Goal: Task Accomplishment & Management: Complete application form

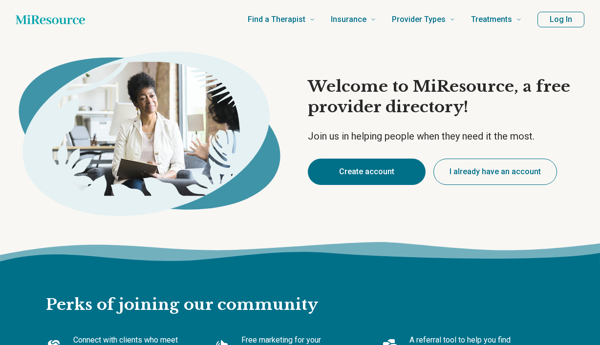
type textarea "*"
click at [354, 173] on button "Create account" at bounding box center [367, 172] width 118 height 26
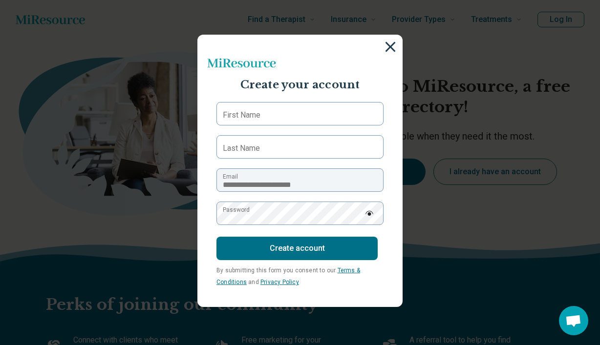
click at [389, 48] on img at bounding box center [390, 47] width 11 height 11
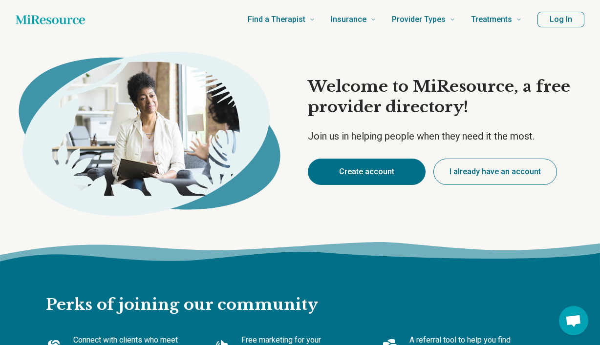
click at [466, 171] on button "I already have an account" at bounding box center [495, 172] width 124 height 26
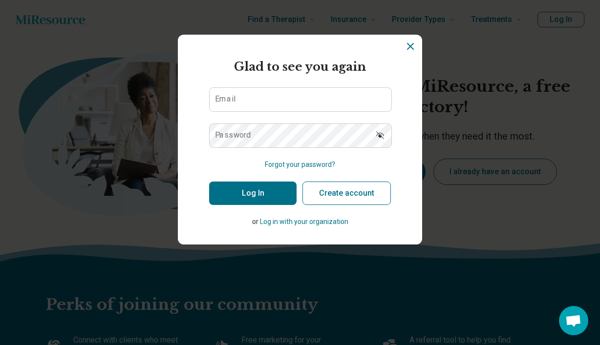
click at [409, 47] on icon "Dismiss" at bounding box center [410, 46] width 6 height 6
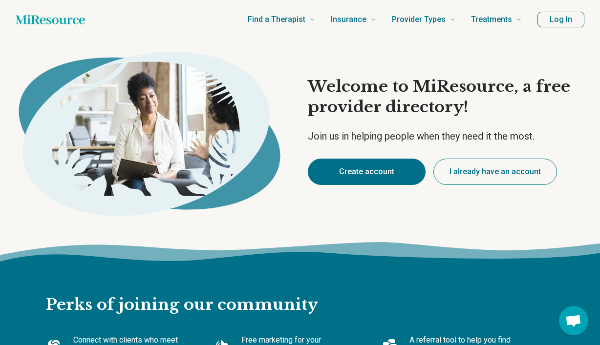
click at [491, 170] on button "I already have an account" at bounding box center [495, 172] width 124 height 26
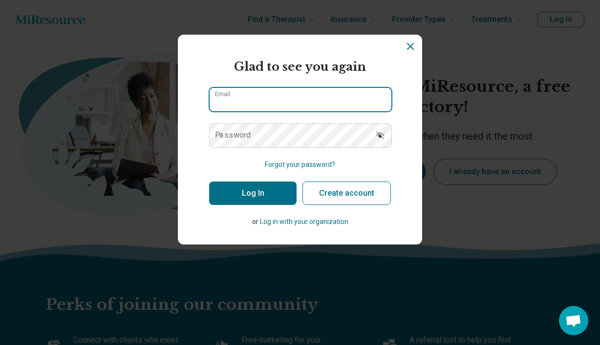
click at [295, 101] on input "Email" at bounding box center [301, 99] width 182 height 23
type input "**********"
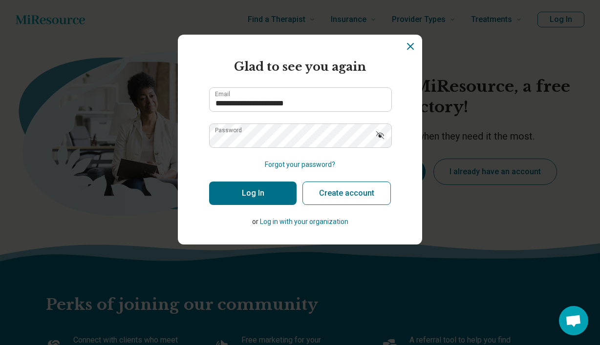
click at [251, 187] on button "Log In" at bounding box center [252, 193] width 87 height 23
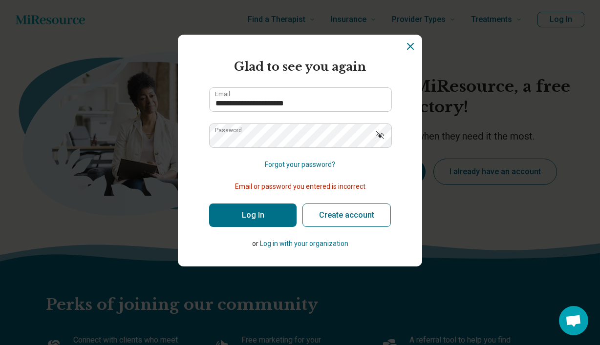
click at [292, 163] on button "Forgot your password?" at bounding box center [300, 165] width 70 height 10
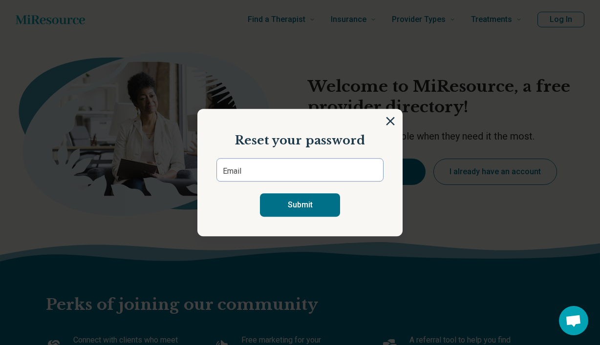
click at [276, 182] on form "Email Submit" at bounding box center [299, 187] width 167 height 59
click at [276, 175] on input "Email" at bounding box center [299, 169] width 167 height 23
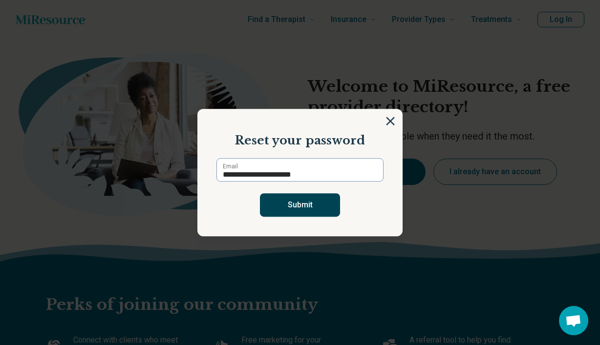
click at [302, 206] on button "Submit" at bounding box center [300, 204] width 80 height 23
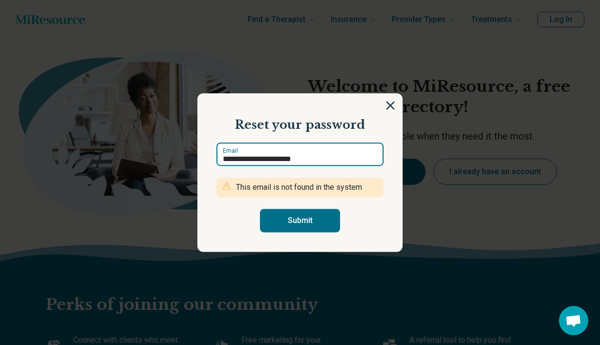
click at [298, 158] on input "**********" at bounding box center [299, 154] width 167 height 23
type input "**********"
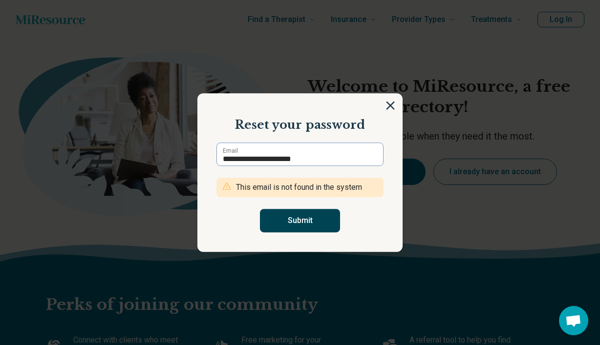
click at [305, 227] on button "Submit" at bounding box center [300, 220] width 80 height 23
click at [387, 104] on img at bounding box center [390, 105] width 11 height 11
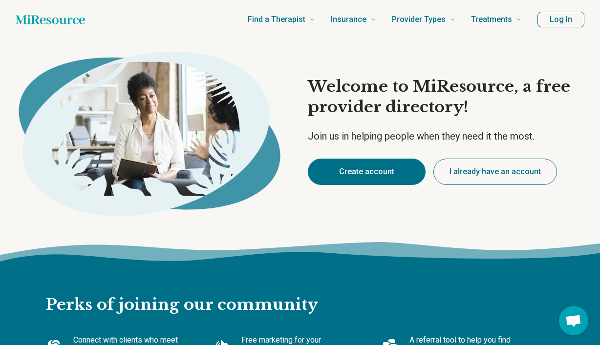
click at [364, 175] on button "Create account" at bounding box center [367, 172] width 118 height 26
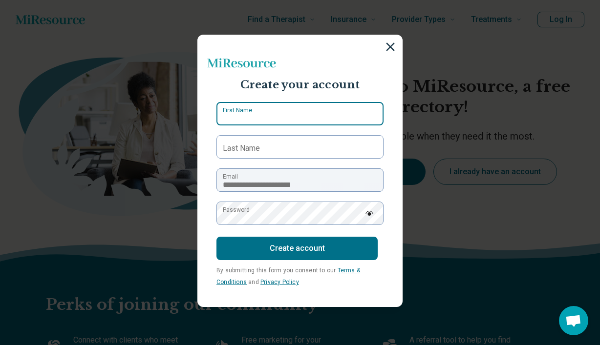
click at [279, 117] on input "First Name" at bounding box center [299, 113] width 167 height 23
type input "**"
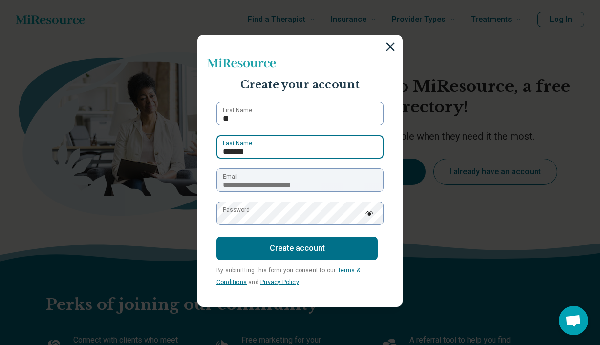
type input "*******"
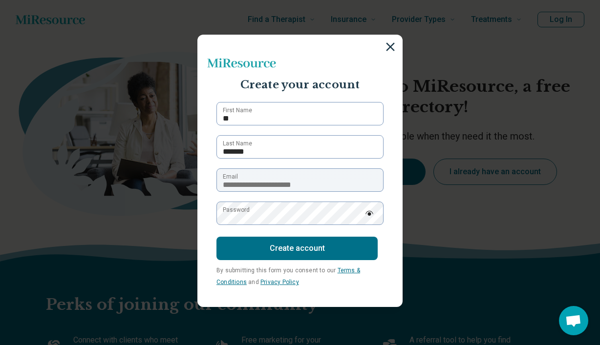
click at [250, 213] on label "Password" at bounding box center [236, 210] width 27 height 9
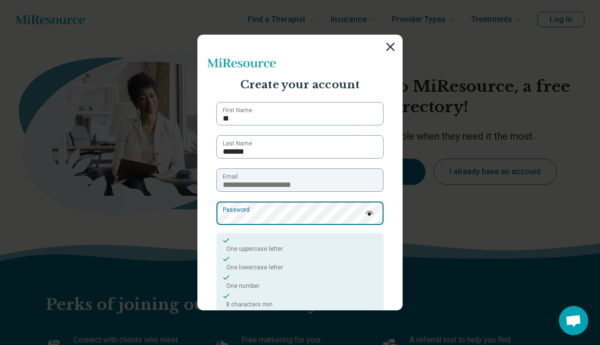
scroll to position [85, 0]
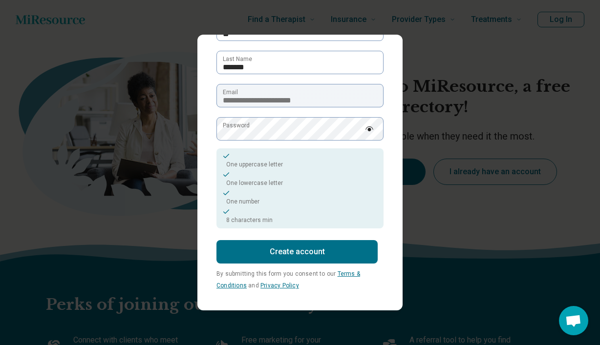
click at [282, 254] on button "Create account" at bounding box center [296, 251] width 161 height 23
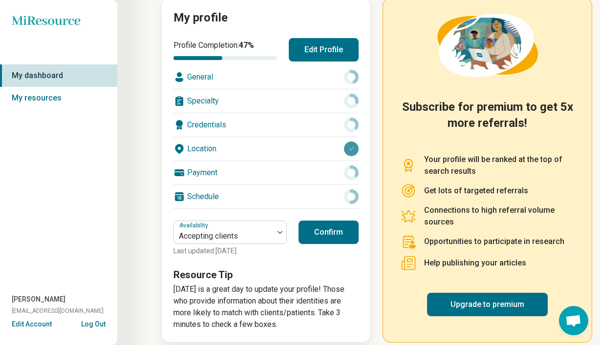
scroll to position [127, 0]
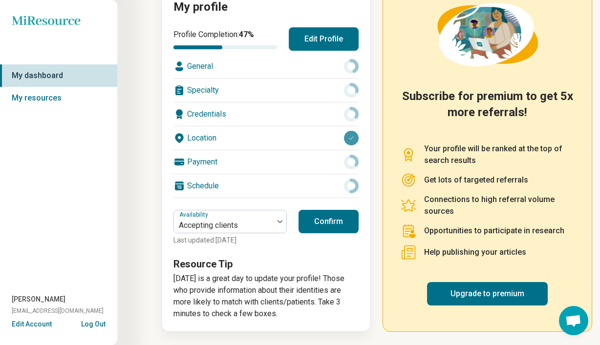
click at [331, 223] on button "Confirm" at bounding box center [328, 221] width 60 height 23
click at [333, 221] on button "Confirm" at bounding box center [328, 221] width 60 height 23
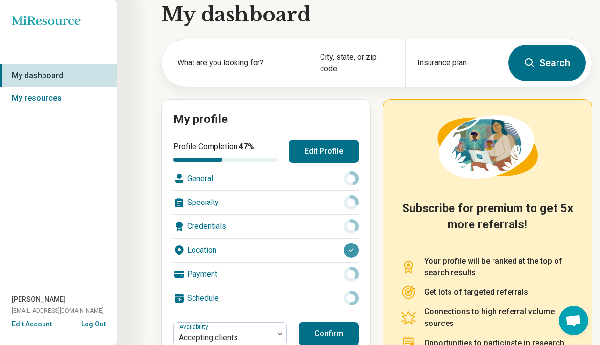
scroll to position [0, 0]
